Goal: Complete application form

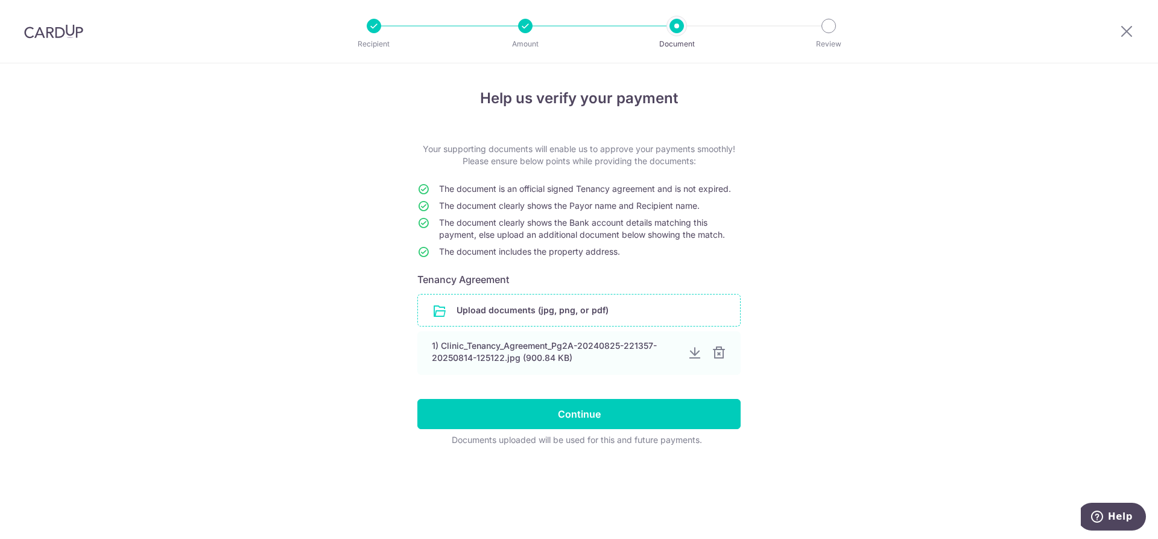
click at [488, 308] on input "file" at bounding box center [579, 309] width 322 height 31
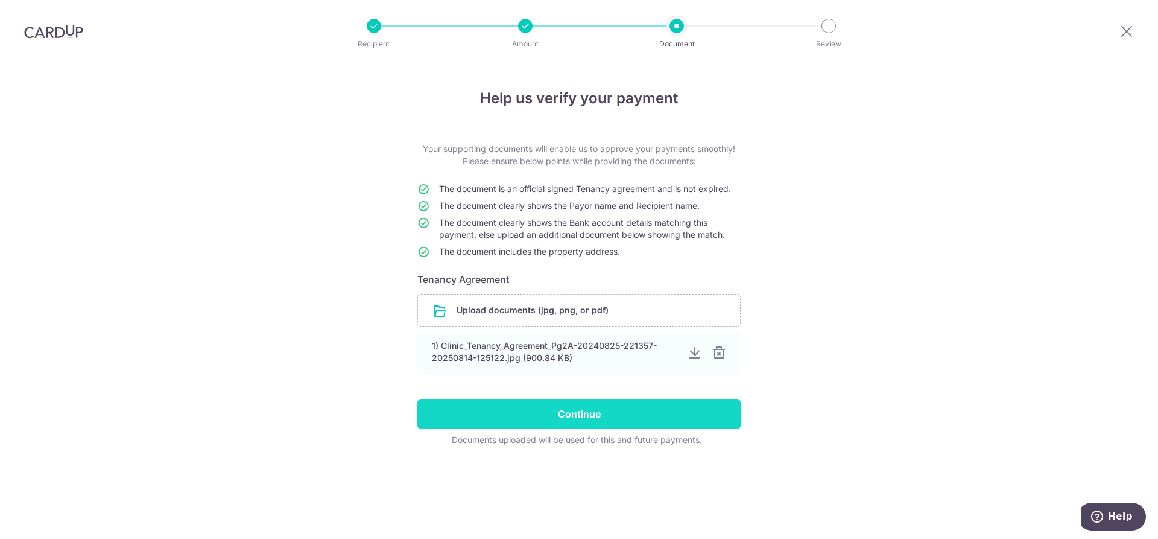
click at [571, 410] on input "Continue" at bounding box center [578, 414] width 323 height 30
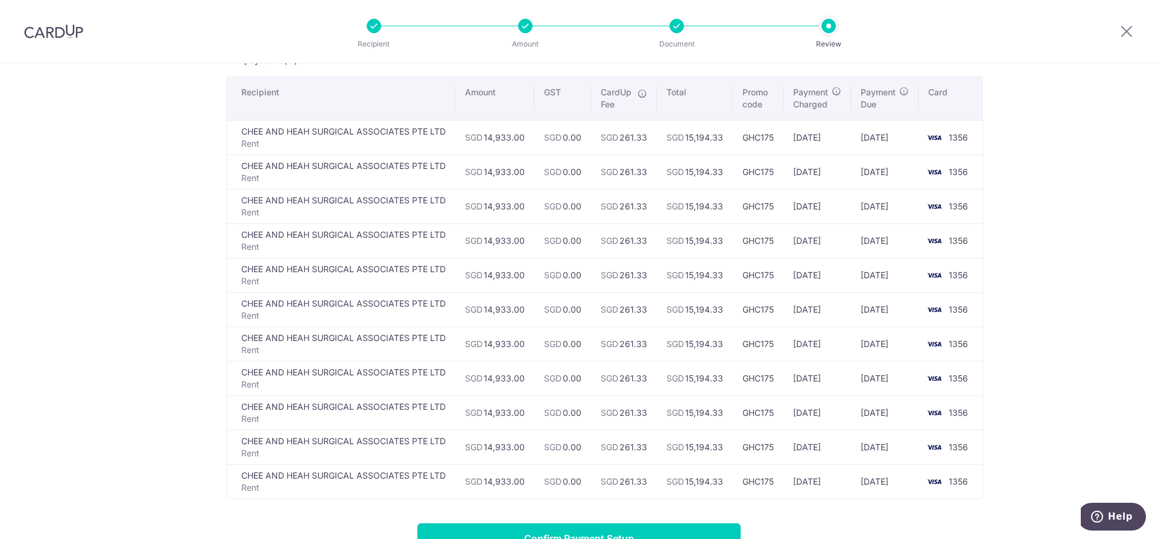
scroll to position [259, 0]
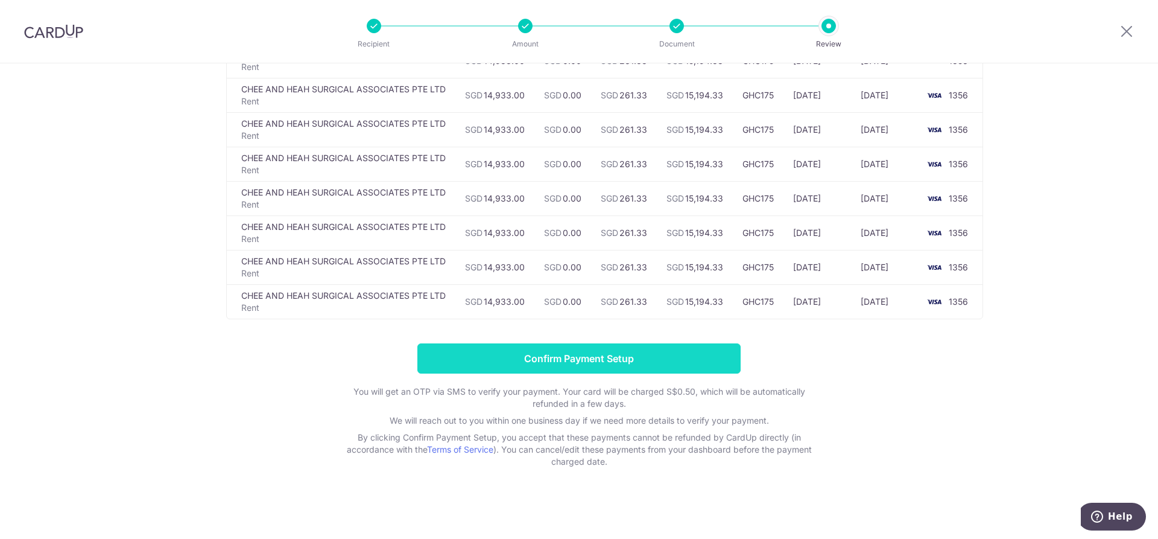
click at [579, 357] on input "Confirm Payment Setup" at bounding box center [578, 358] width 323 height 30
